Goal: Check status: Check status

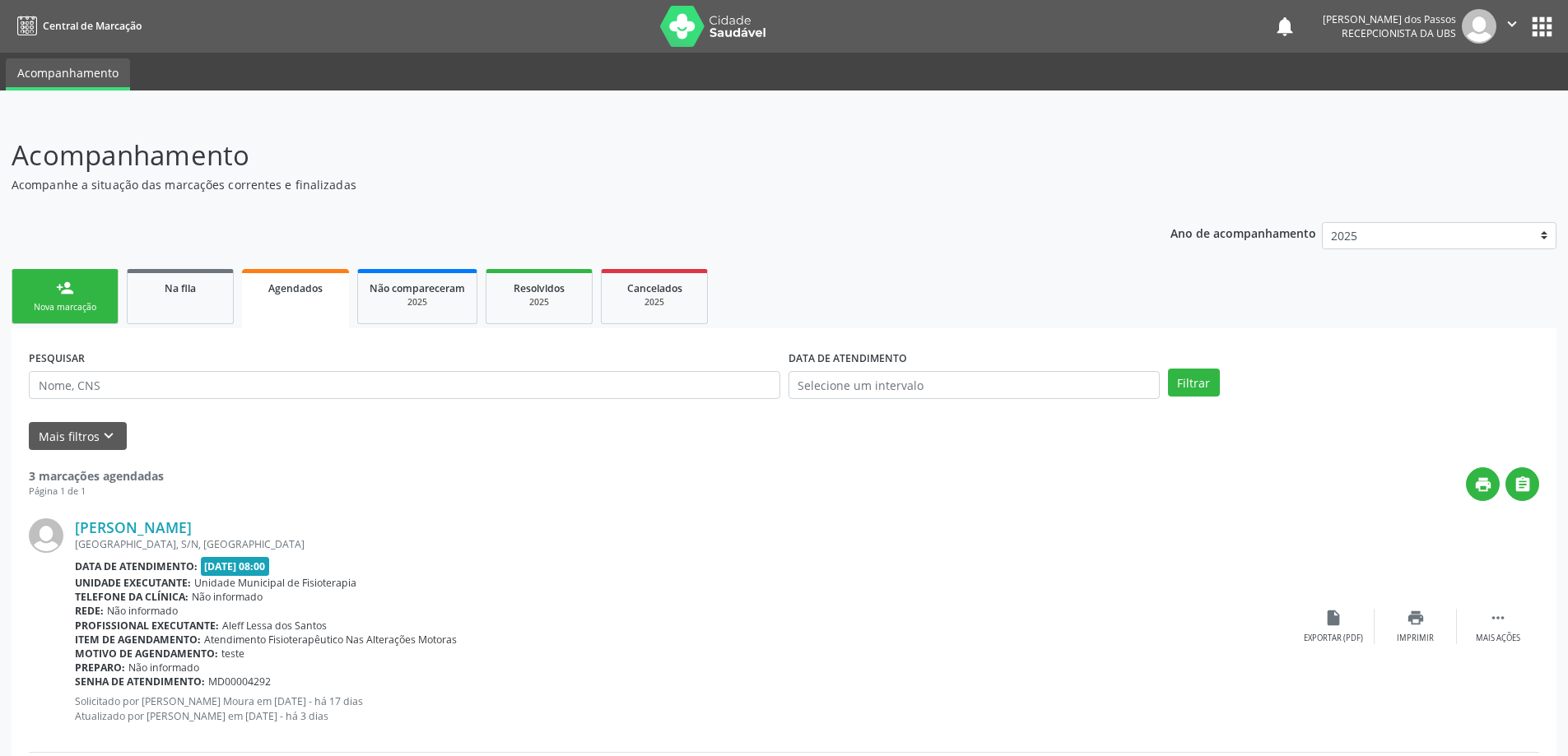
click at [320, 290] on span "Agendados" at bounding box center [295, 288] width 54 height 14
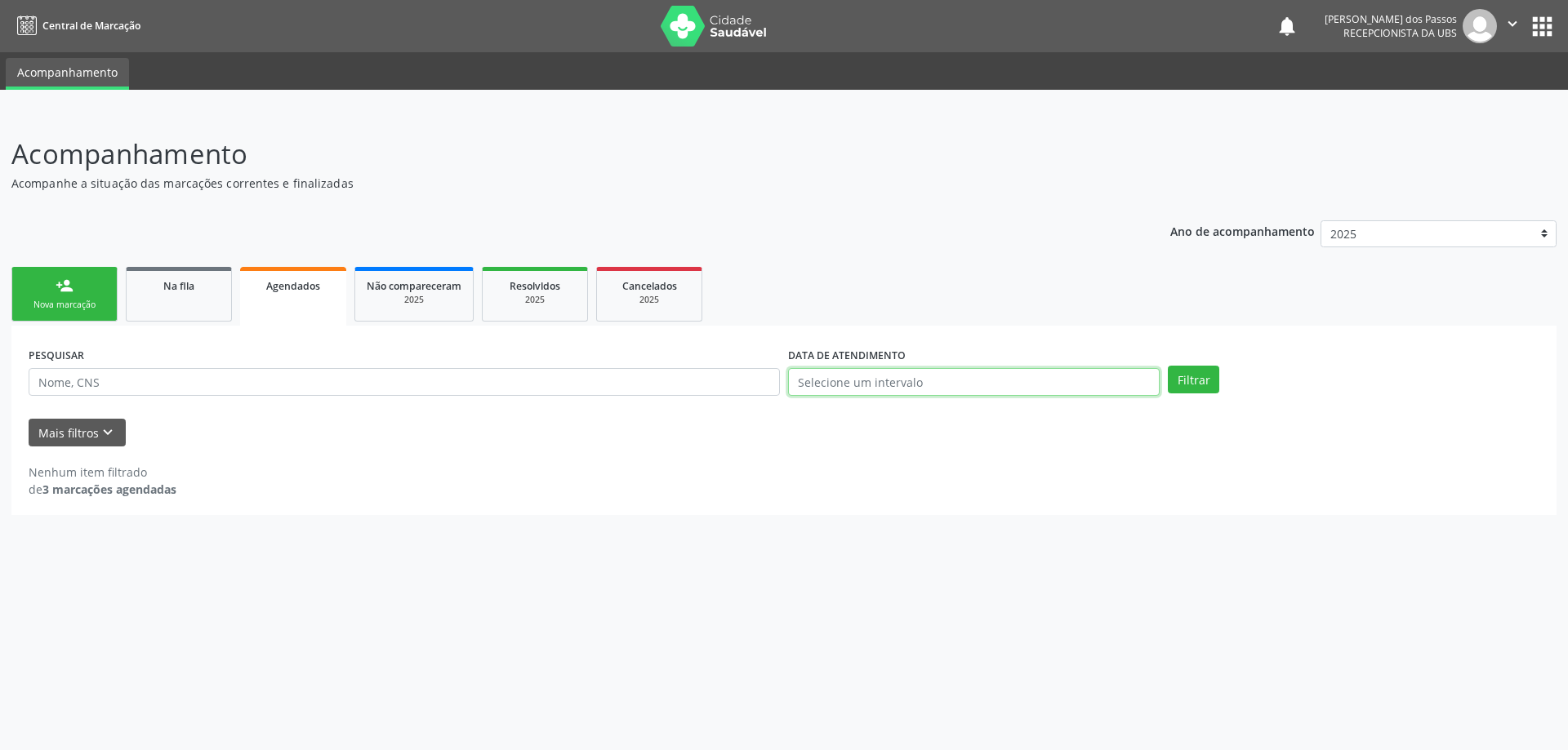
click at [822, 385] on input "text" at bounding box center [973, 382] width 372 height 28
click at [979, 461] on span "1" at bounding box center [979, 465] width 31 height 31
type input "[DATE]"
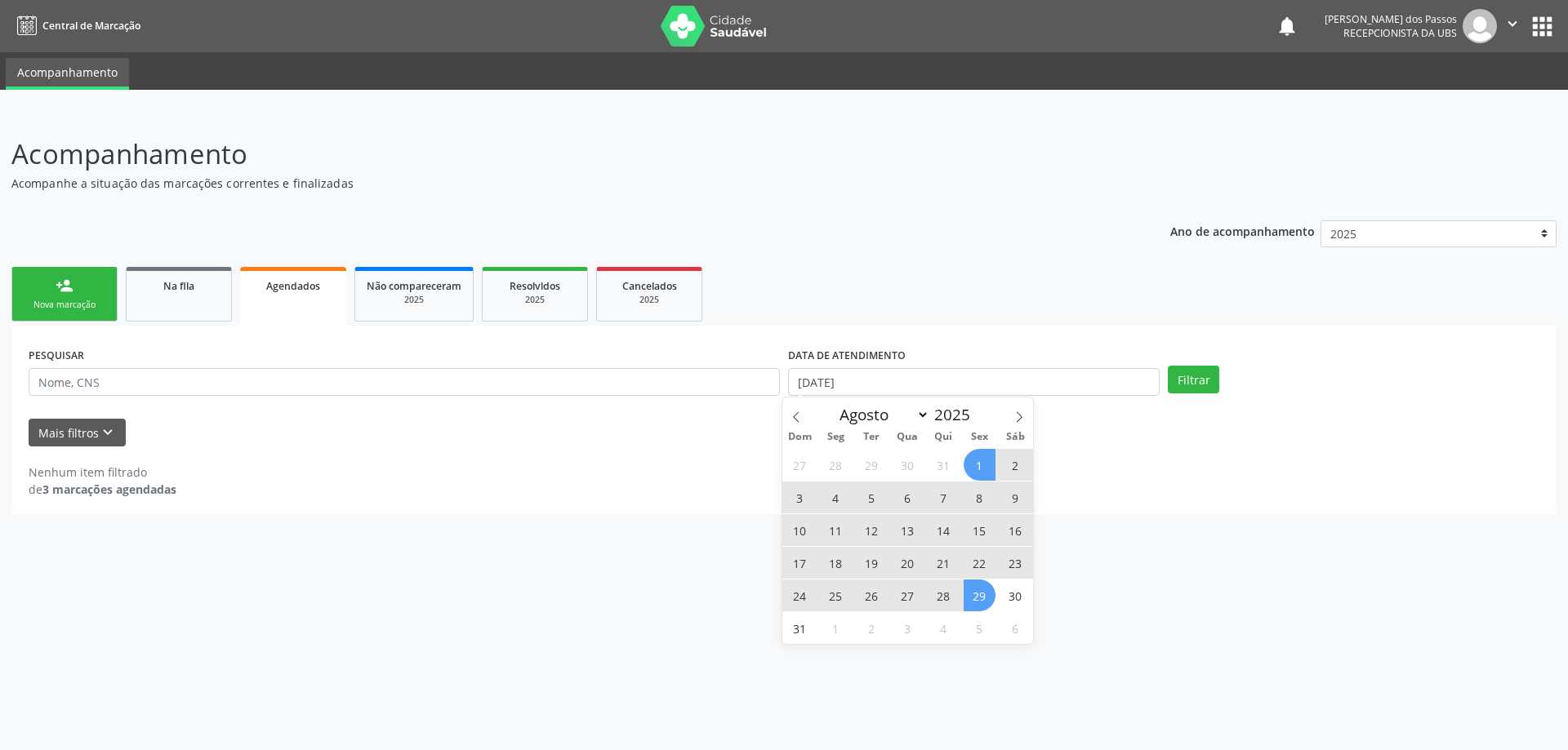
click at [981, 599] on span "29" at bounding box center [979, 595] width 31 height 31
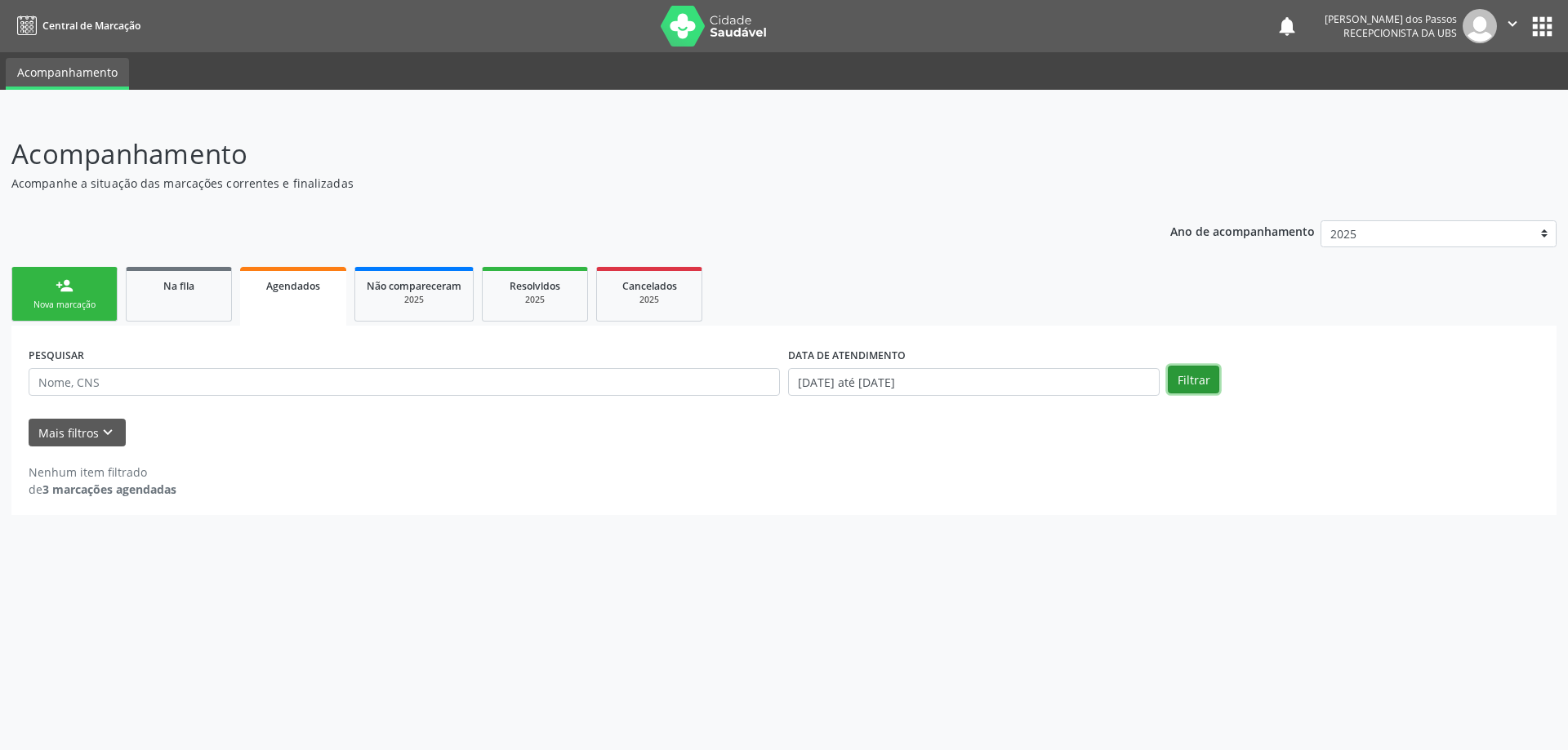
click at [1190, 384] on button "Filtrar" at bounding box center [1193, 380] width 51 height 28
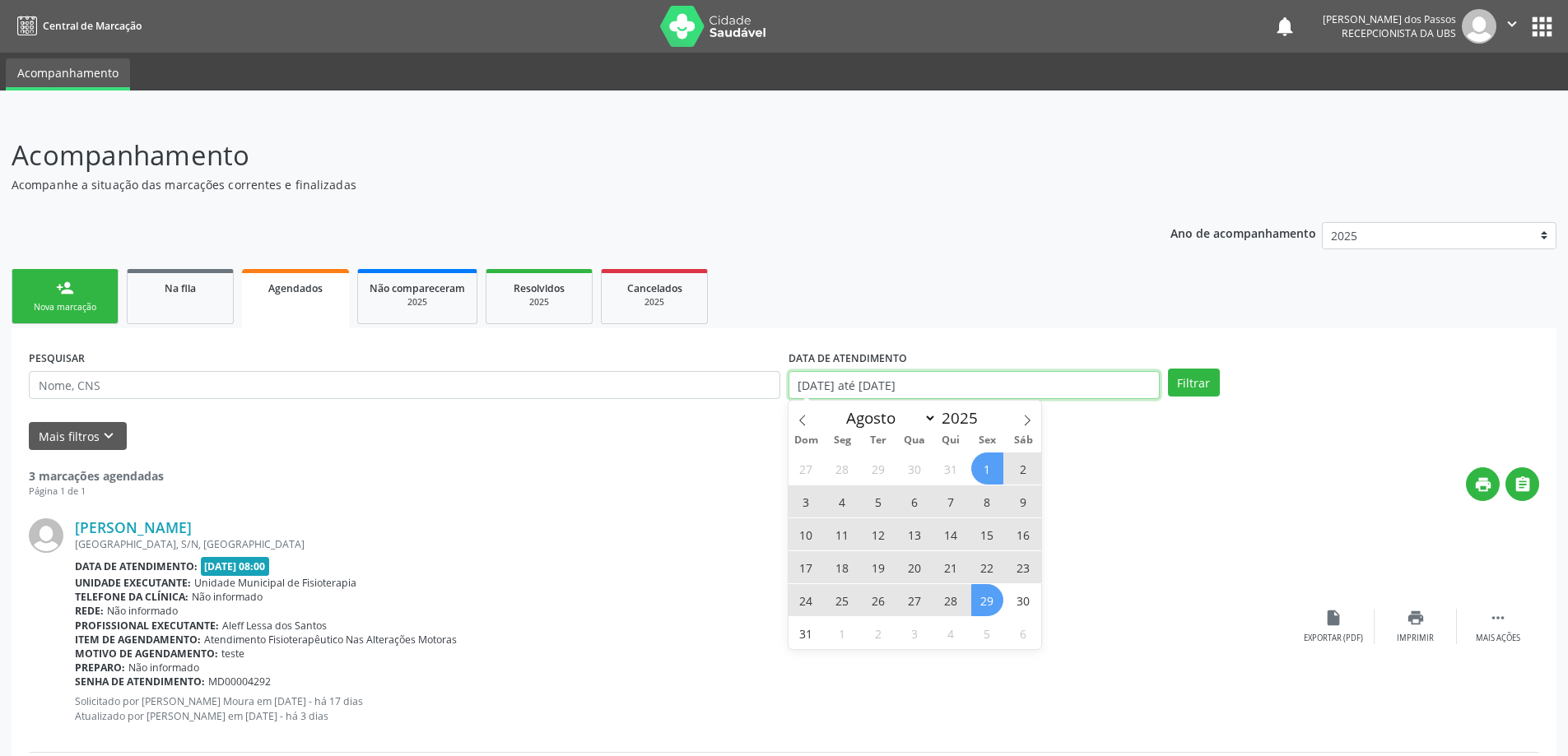
click at [914, 390] on input "[DATE] até [DATE]" at bounding box center [973, 385] width 371 height 28
click at [1025, 414] on icon at bounding box center [1028, 420] width 12 height 12
select select "8"
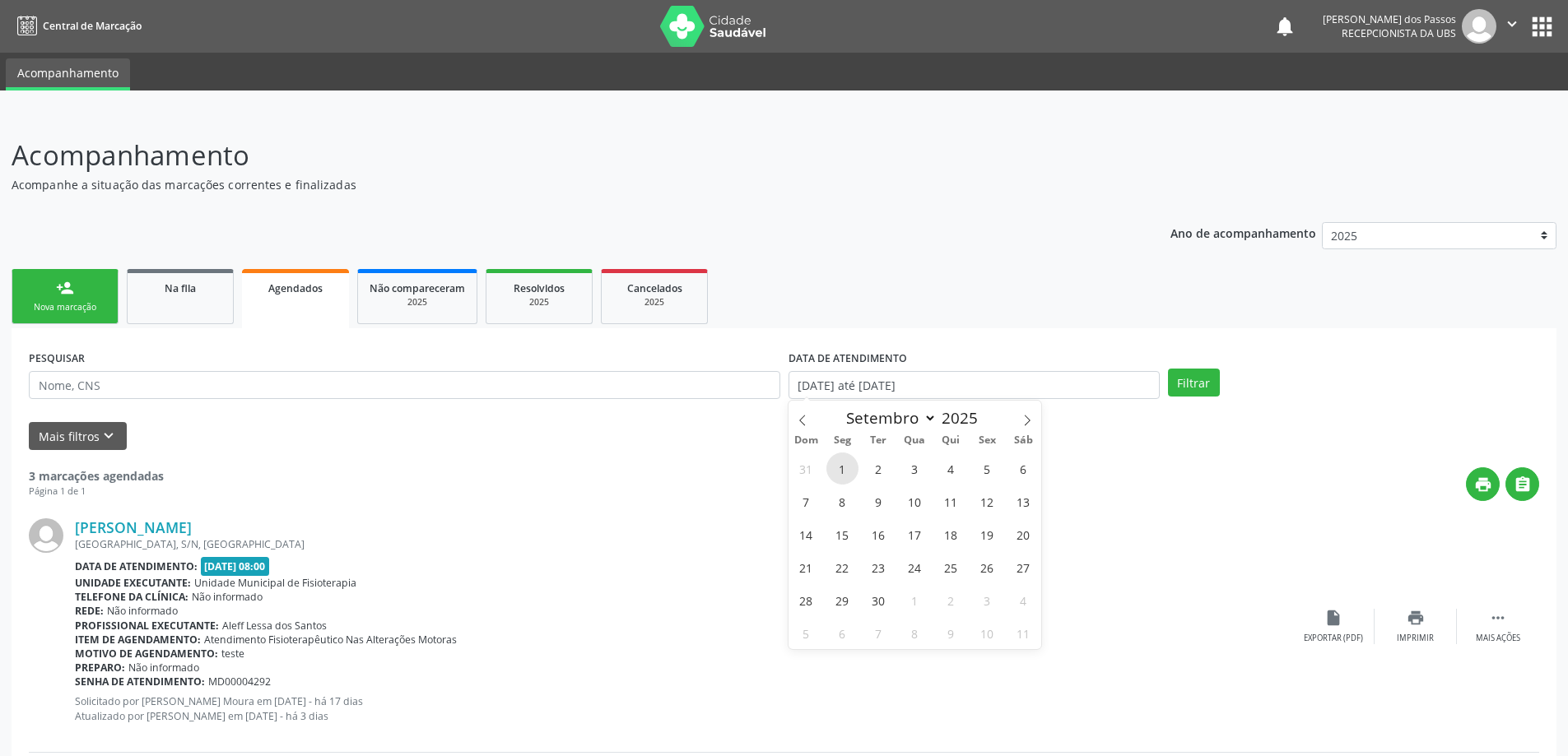
click at [843, 468] on span "1" at bounding box center [842, 468] width 32 height 32
type input "[DATE]"
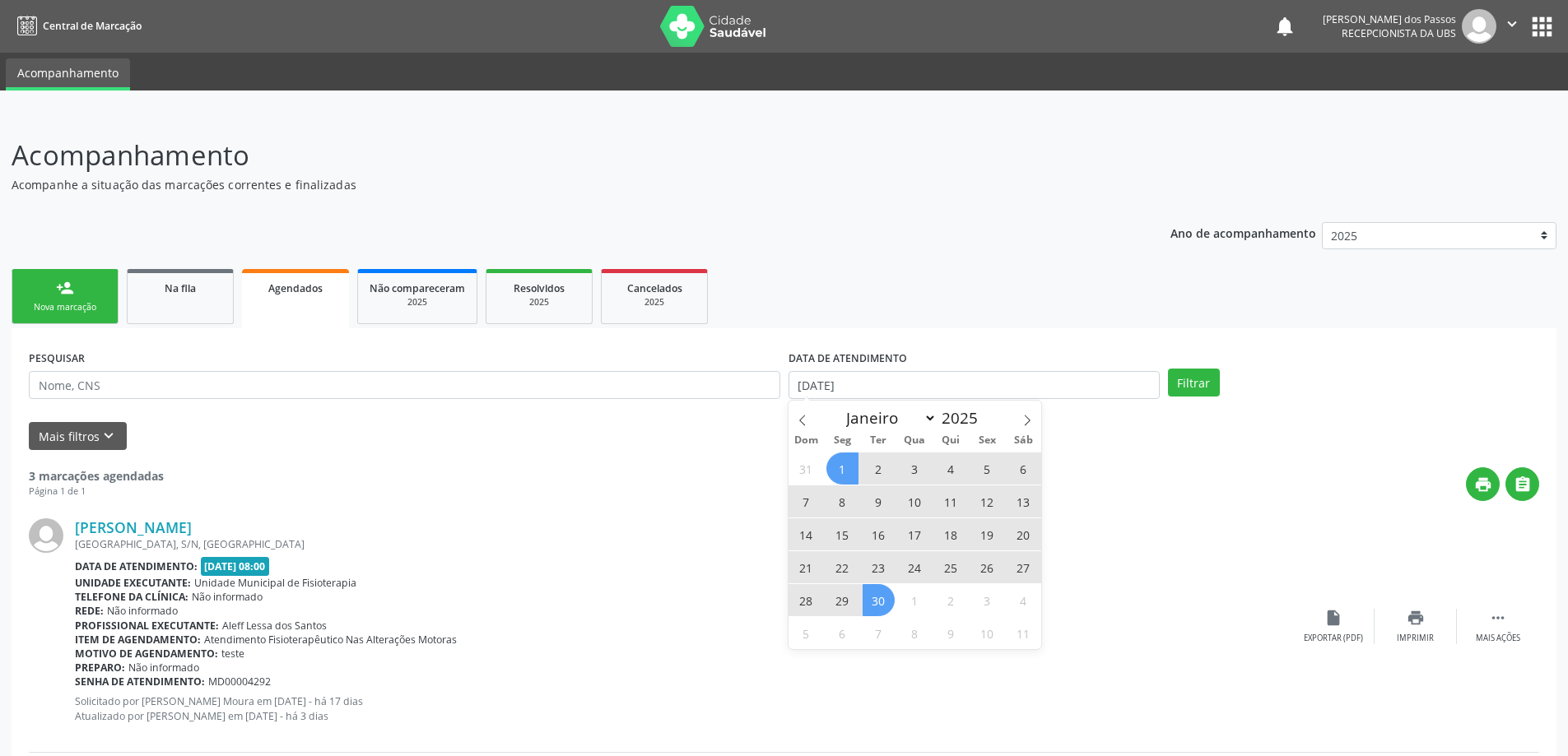
click at [877, 603] on span "30" at bounding box center [878, 600] width 32 height 32
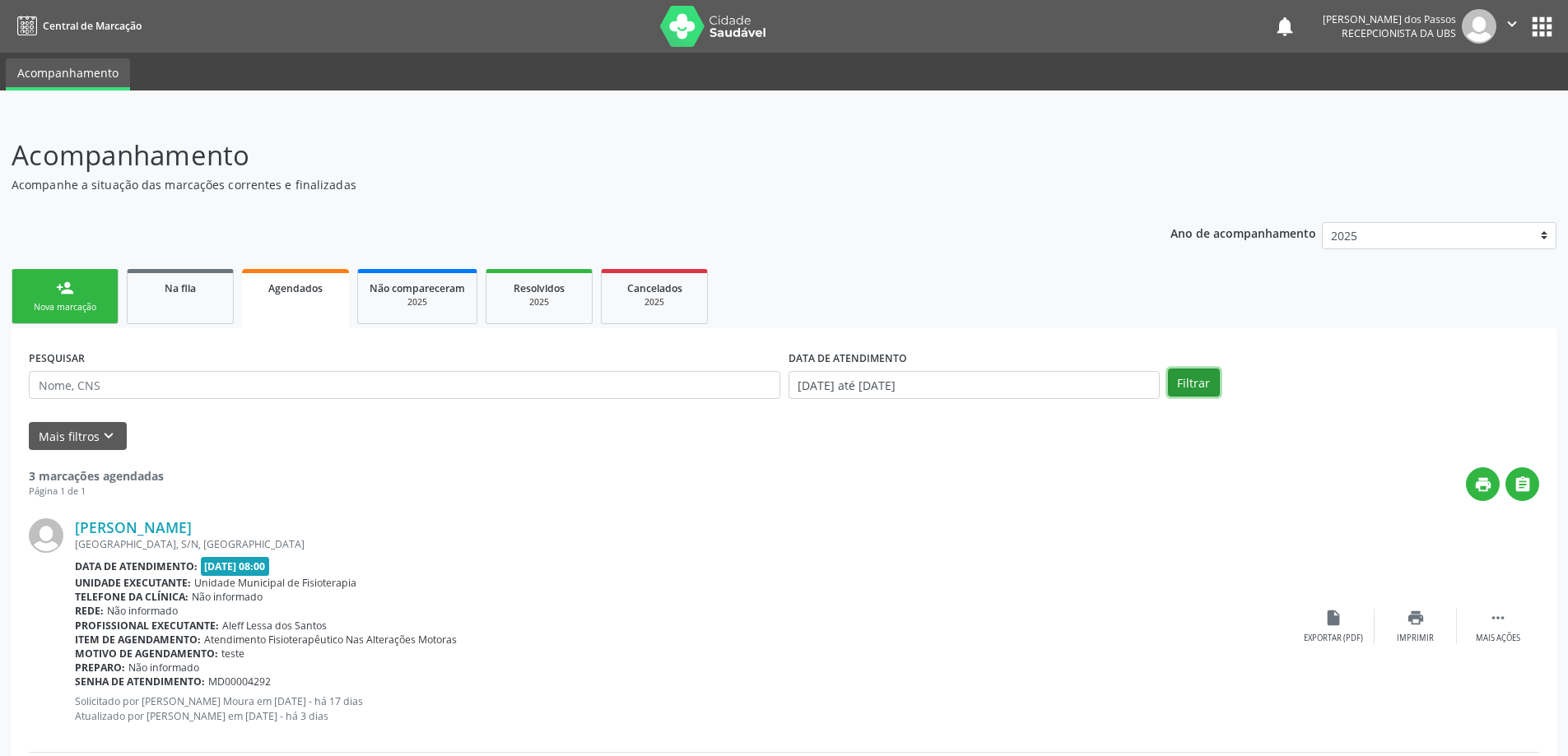
click at [1183, 384] on button "Filtrar" at bounding box center [1194, 383] width 52 height 28
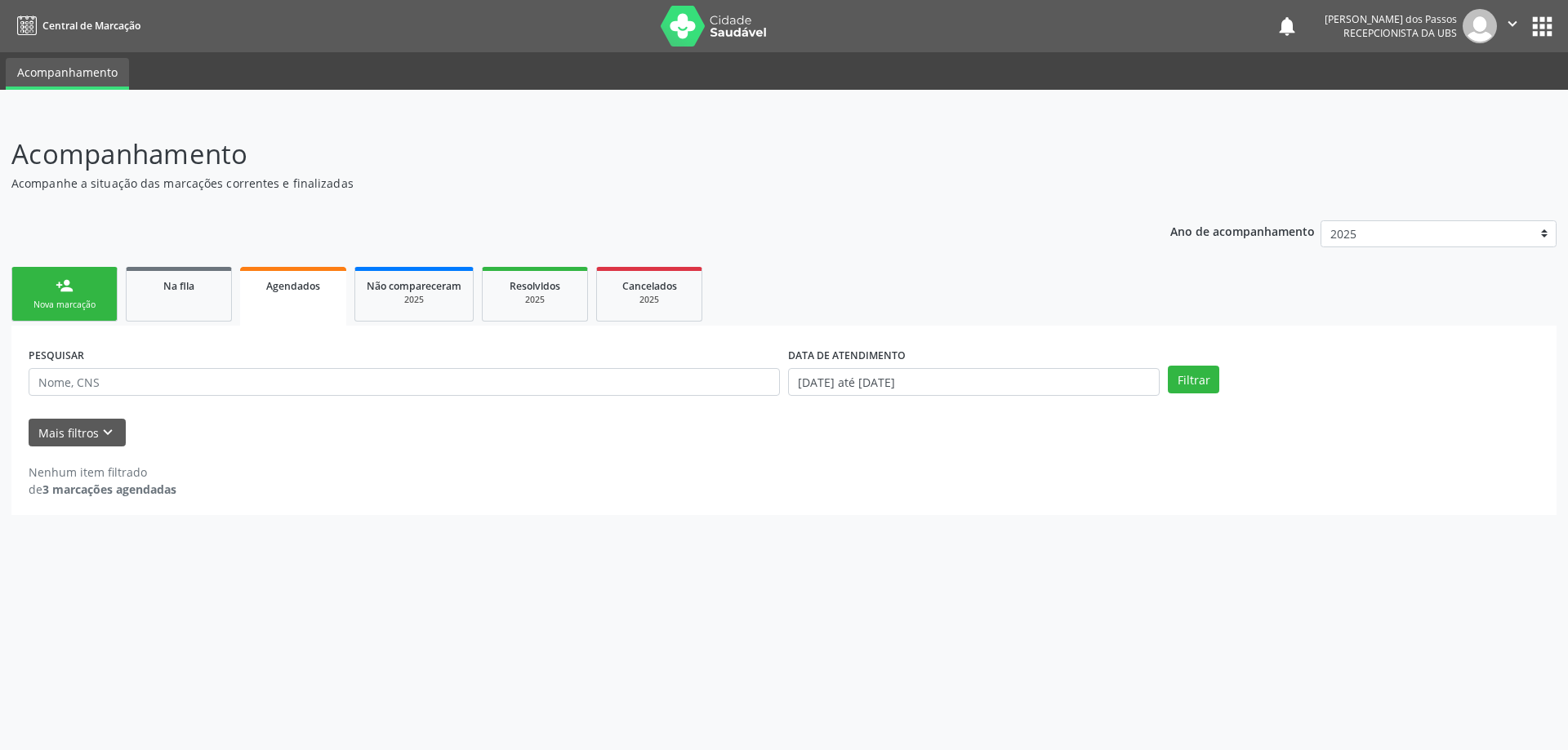
click at [316, 293] on div "Agendados" at bounding box center [293, 285] width 84 height 17
click at [315, 284] on span "Agendados" at bounding box center [293, 285] width 54 height 14
